Goal: Transaction & Acquisition: Purchase product/service

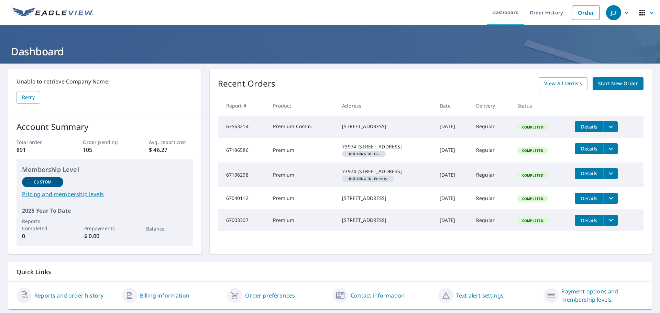
click at [616, 85] on span "Start New Order" at bounding box center [618, 83] width 40 height 9
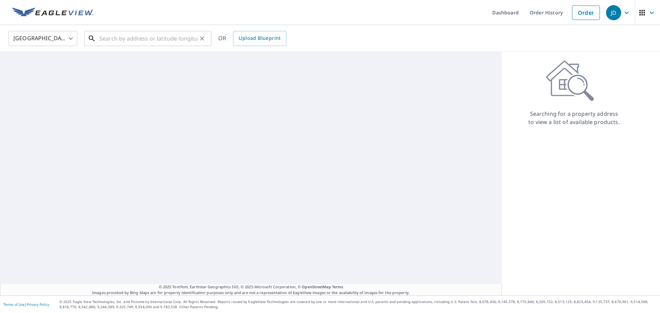
click at [120, 36] on input "text" at bounding box center [148, 38] width 98 height 19
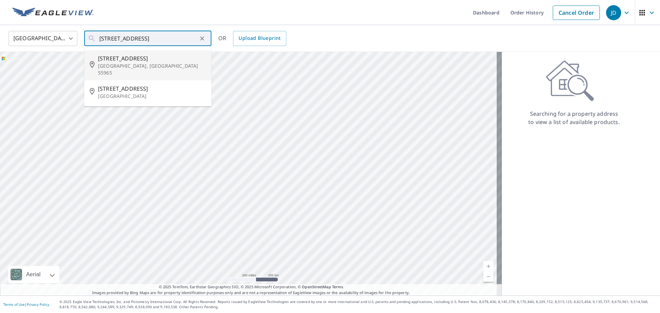
type input "[STREET_ADDRESS]"
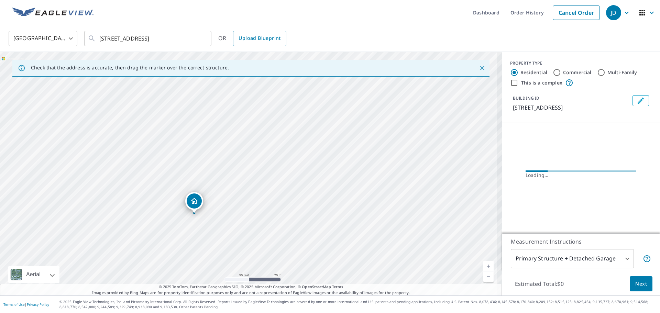
drag, startPoint x: 250, startPoint y: 179, endPoint x: 233, endPoint y: 178, distance: 16.6
click at [233, 178] on div "[STREET_ADDRESS]" at bounding box center [251, 174] width 502 height 244
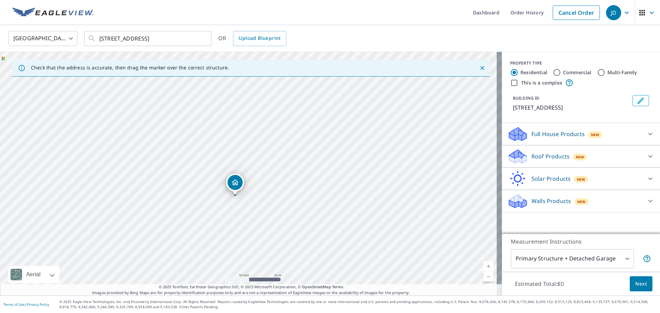
drag, startPoint x: 316, startPoint y: 124, endPoint x: 303, endPoint y: 147, distance: 26.4
click at [303, 147] on div "[STREET_ADDRESS]" at bounding box center [251, 174] width 502 height 244
drag, startPoint x: 234, startPoint y: 182, endPoint x: 328, endPoint y: 100, distance: 125.2
click at [576, 156] on span "New" at bounding box center [580, 157] width 9 height 6
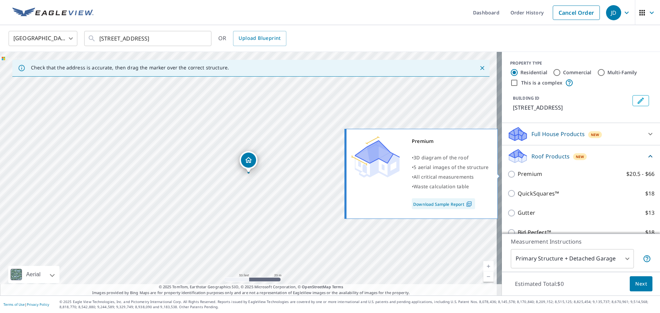
click at [527, 177] on p "Premium" at bounding box center [530, 174] width 24 height 9
click at [518, 177] on input "Premium $20.5 - $66" at bounding box center [512, 174] width 10 height 8
checkbox input "true"
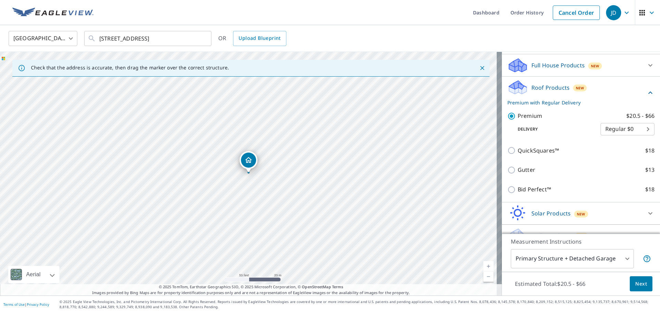
scroll to position [82, 0]
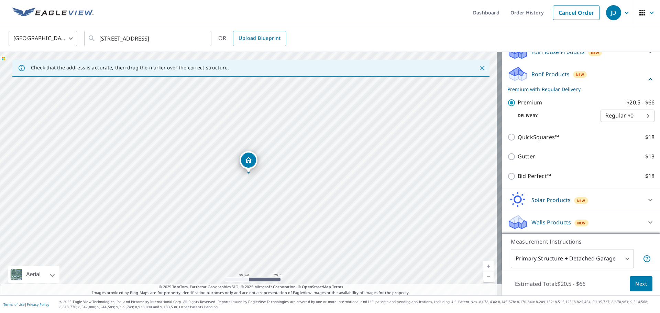
click at [556, 260] on body "JD JD Dashboard Order History Cancel Order JD [GEOGRAPHIC_DATA] [GEOGRAPHIC_DAT…" at bounding box center [330, 156] width 660 height 313
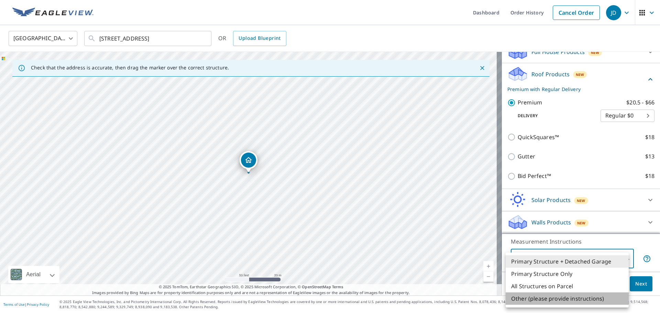
click at [555, 298] on li "Other (please provide instructions)" at bounding box center [567, 299] width 123 height 12
type input "5"
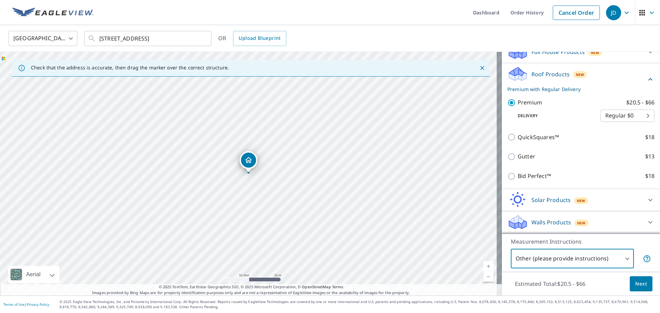
click at [639, 283] on span "Next" at bounding box center [641, 284] width 12 height 9
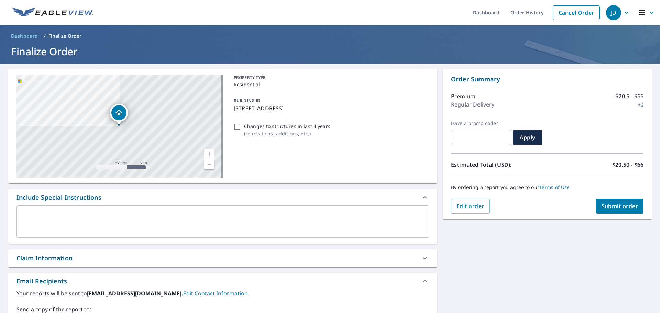
click at [126, 210] on div "x ​" at bounding box center [223, 222] width 413 height 32
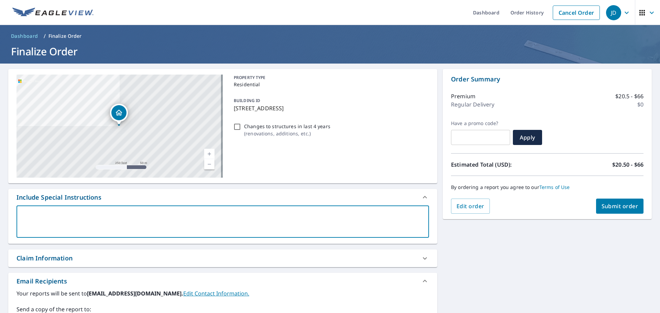
type textarea "R"
type textarea "x"
type textarea "B"
type textarea "x"
type textarea "Ba"
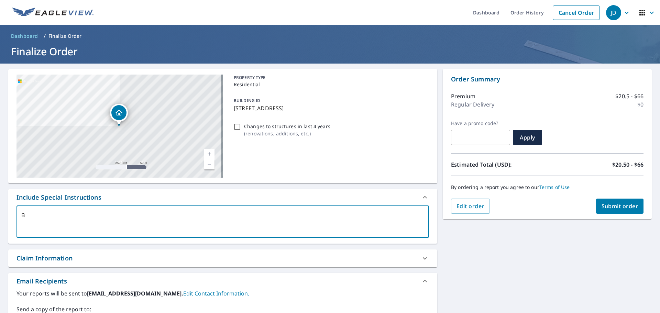
type textarea "x"
type textarea "Bar"
type textarea "x"
type textarea "Barn"
type textarea "x"
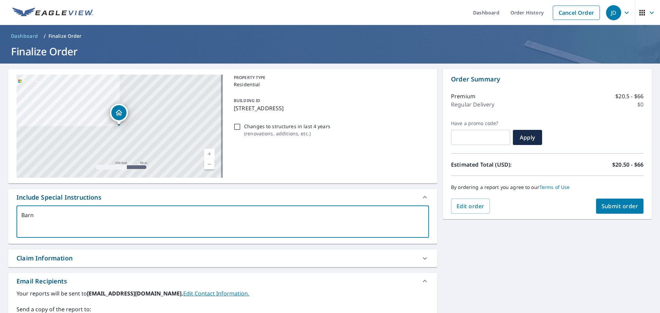
type textarea "Barn"
type textarea "x"
type textarea "Barn m"
type textarea "x"
type textarea "Barn ma"
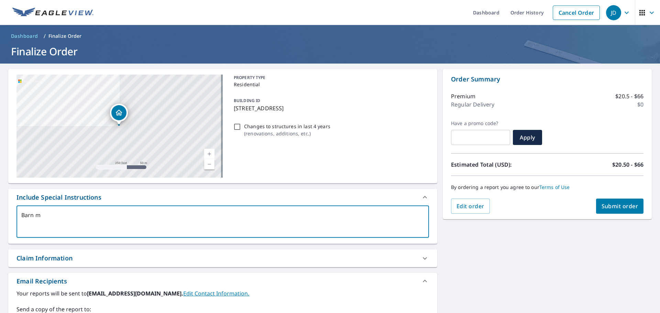
type textarea "x"
type textarea "Barn m"
type textarea "x"
type textarea "Barn"
type textarea "x"
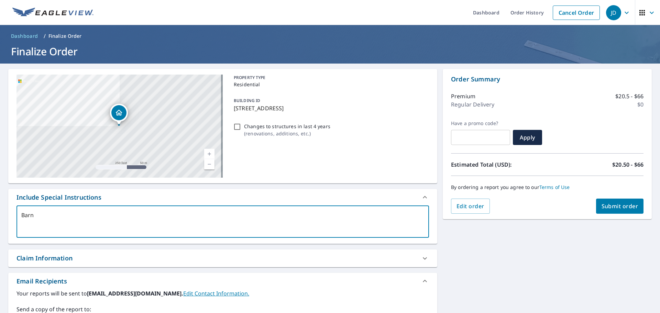
type textarea "Barn w"
type textarea "x"
type textarea "Barn wi"
type textarea "x"
type textarea "Barn wit"
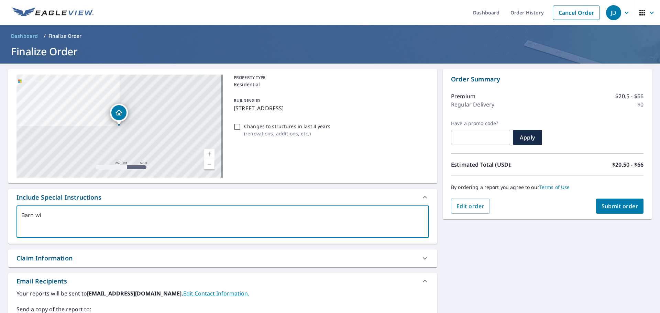
type textarea "x"
type textarea "Barn with"
type textarea "x"
type textarea "Barn with"
type textarea "x"
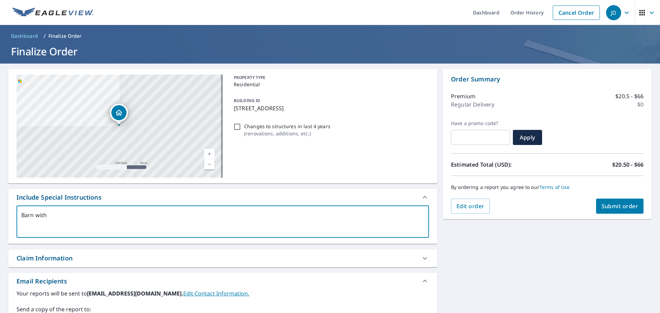
type textarea "Barn with m"
type textarea "x"
type textarea "Barn with ma"
type textarea "x"
type textarea "Barn with mar"
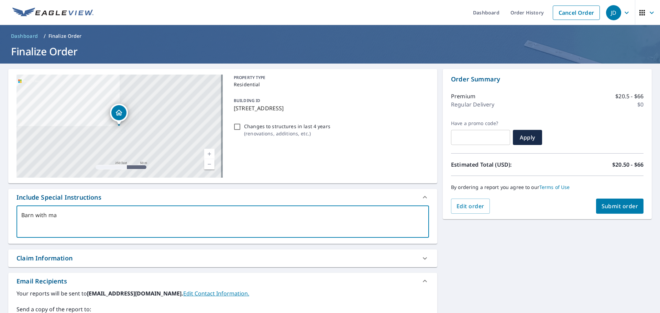
type textarea "x"
type textarea "Barn with mark"
type textarea "x"
type textarea "Barn with marke"
type textarea "x"
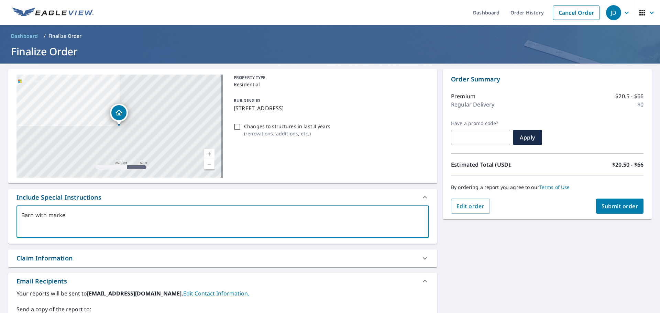
type textarea "Barn with marker"
type textarea "x"
type textarea "Barn with marker"
type textarea "x"
type textarea "Barn with marker p"
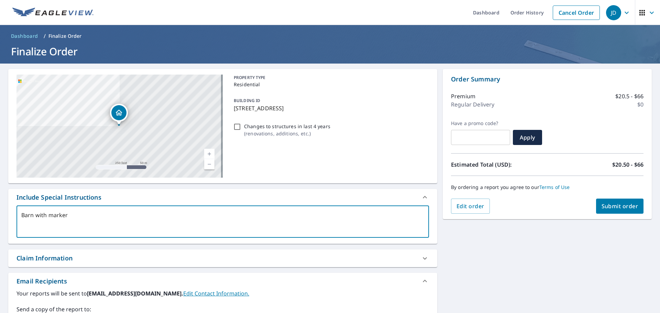
type textarea "x"
type textarea "Barn with marker pl"
type textarea "x"
type textarea "Barn with marker pla"
type textarea "x"
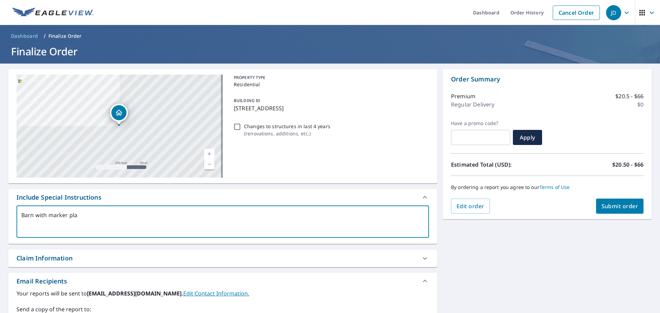
type textarea "Barn with marker plac"
type textarea "x"
type textarea "Barn with marker place"
type textarea "x"
type textarea "Barn with marker placed"
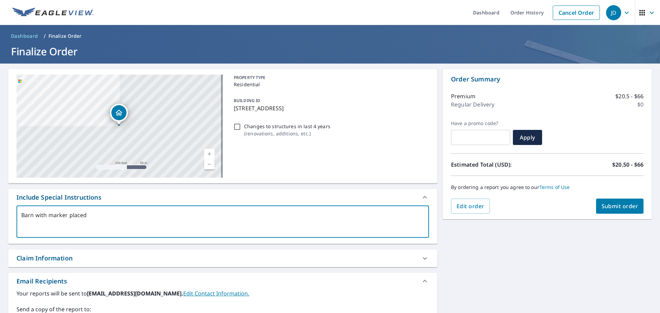
type textarea "x"
type textarea "Barn with marker placed"
type textarea "x"
type textarea "Barn with marker placed o"
type textarea "x"
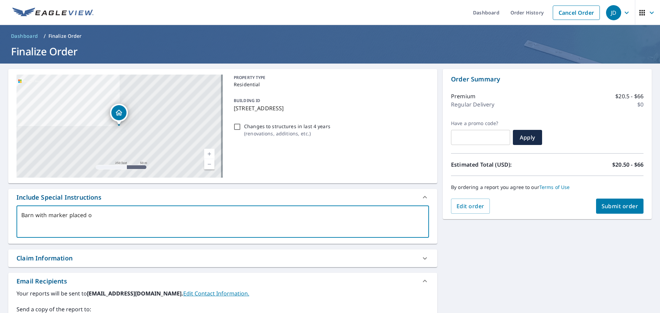
type textarea "Barn with marker placed on"
type textarea "x"
type textarea "Barn with marker placed on"
type textarea "x"
type textarea "Barn with marker placed on i"
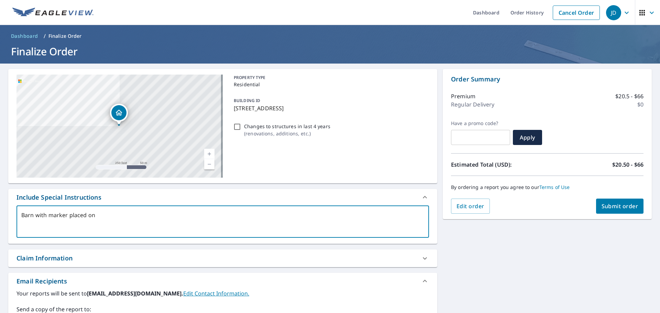
type textarea "x"
type textarea "Barn with marker placed on it"
type textarea "x"
type textarea "Barn with marker placed on it."
type textarea "x"
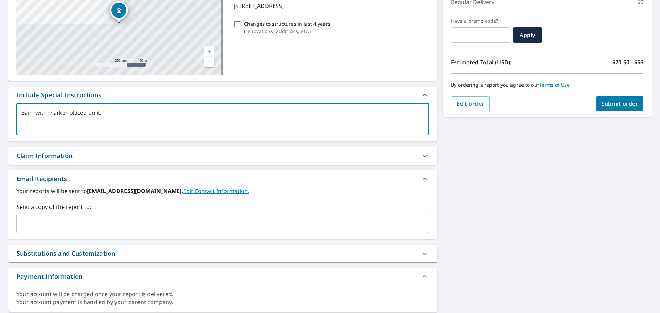
scroll to position [103, 0]
type textarea "Barn with marker placed on it."
type textarea "x"
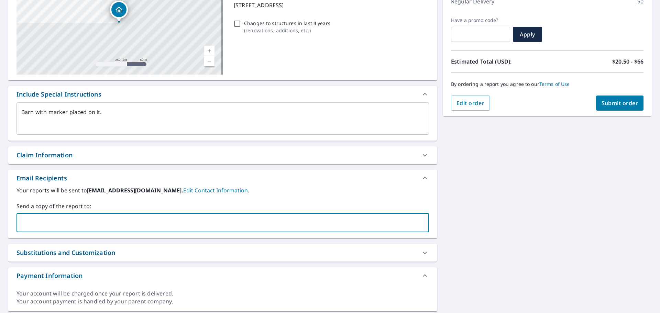
click at [171, 224] on input "text" at bounding box center [218, 222] width 396 height 13
type input "[PERSON_NAME][EMAIL_ADDRESS][PERSON_NAME][DOMAIN_NAME]"
type textarea "x"
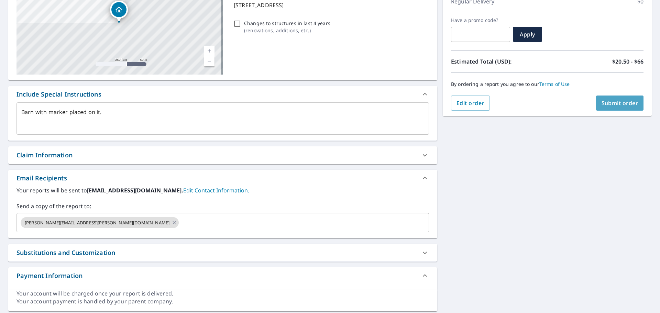
click at [596, 107] on button "Submit order" at bounding box center [620, 103] width 48 height 15
type textarea "x"
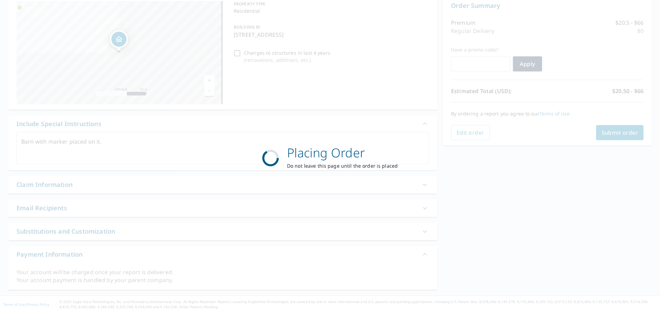
scroll to position [74, 0]
